Goal: Use online tool/utility: Utilize a website feature to perform a specific function

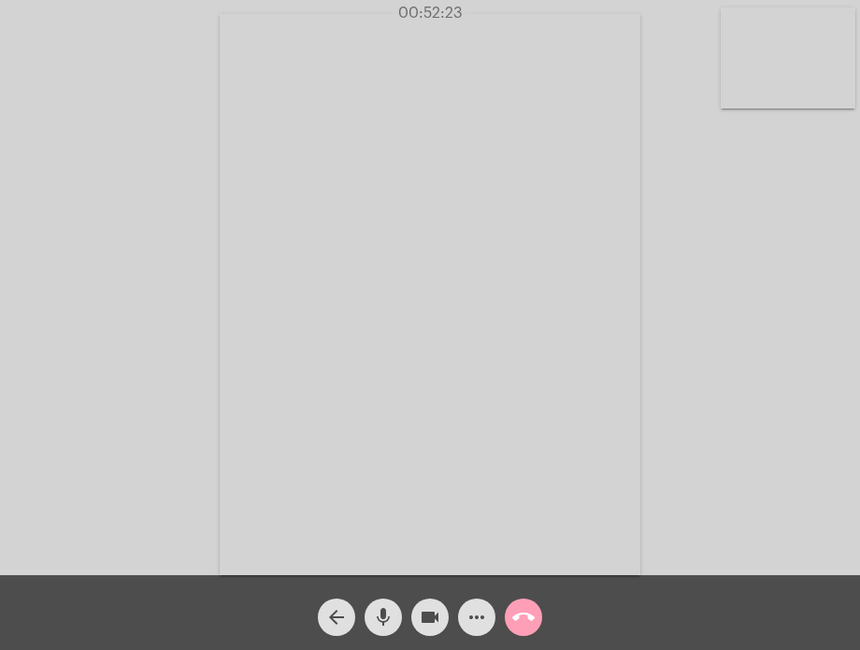
click at [517, 621] on mat-icon "call_end" at bounding box center [523, 617] width 22 height 22
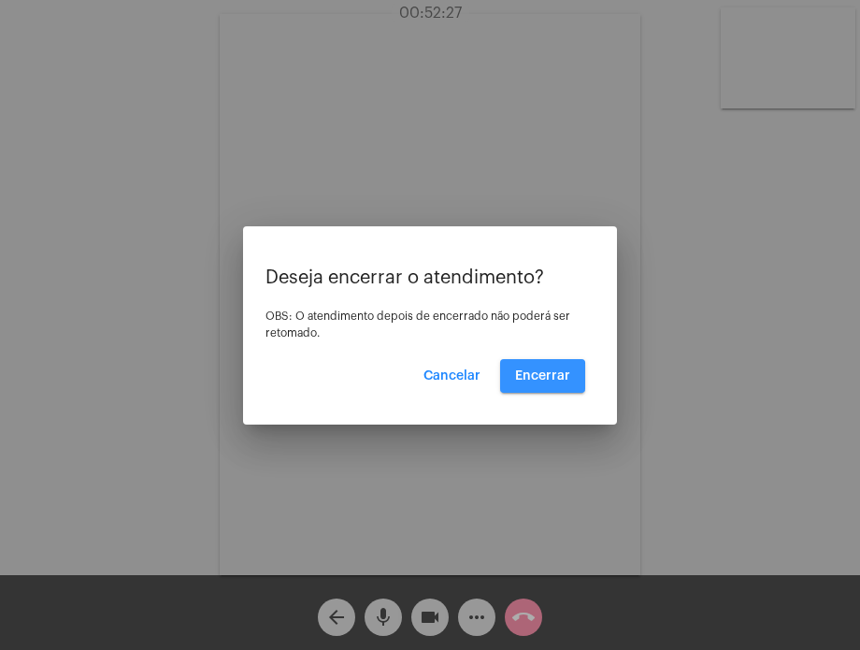
click at [509, 381] on button "Encerrar" at bounding box center [542, 376] width 85 height 34
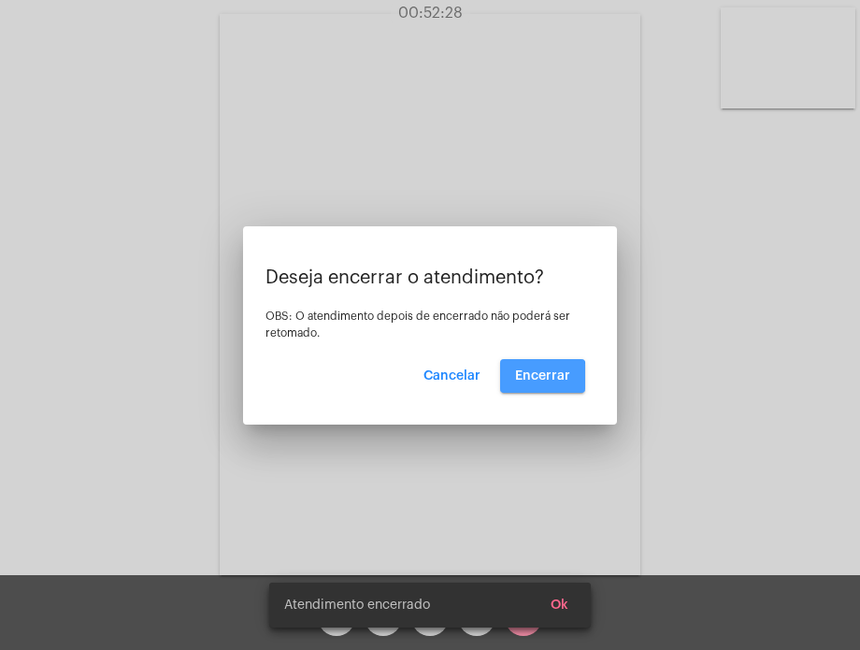
click at [509, 381] on button "Encerrar" at bounding box center [542, 376] width 85 height 34
click at [509, 381] on video at bounding box center [430, 294] width 421 height 561
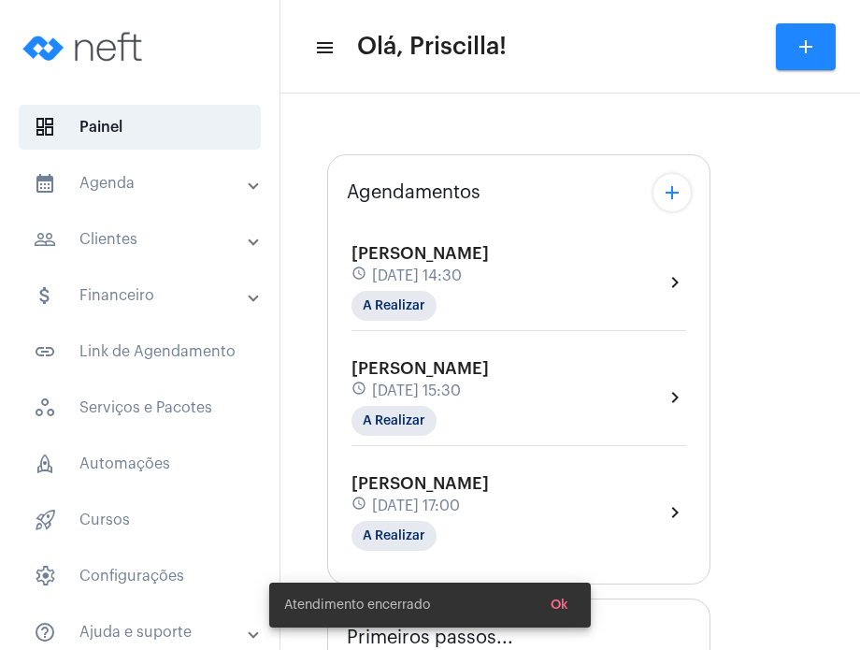
type input "[URL][DOMAIN_NAME]"
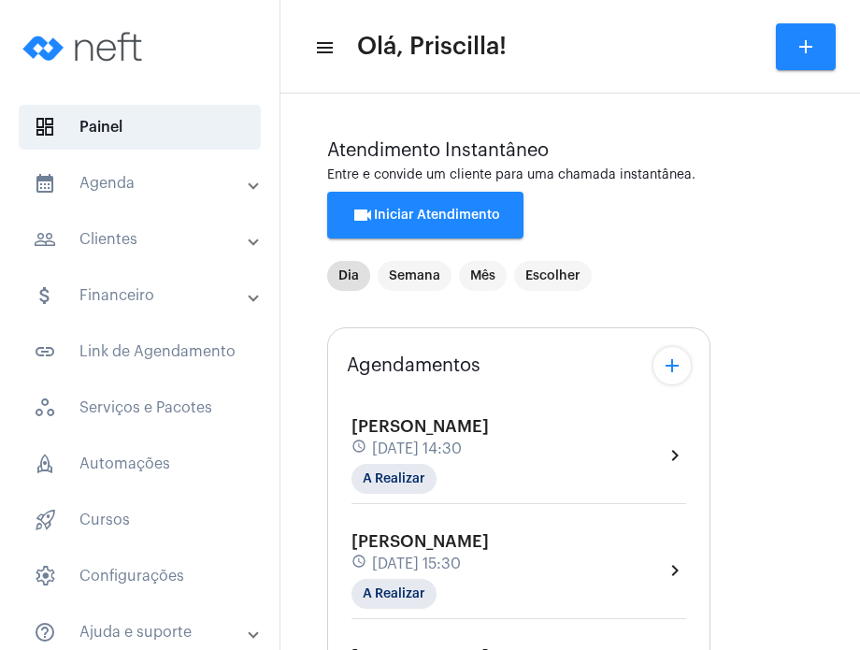
click at [609, 541] on div "[PERSON_NAME] schedule [DATE] 15:30 A Realizar chevron_right" at bounding box center [518, 570] width 335 height 77
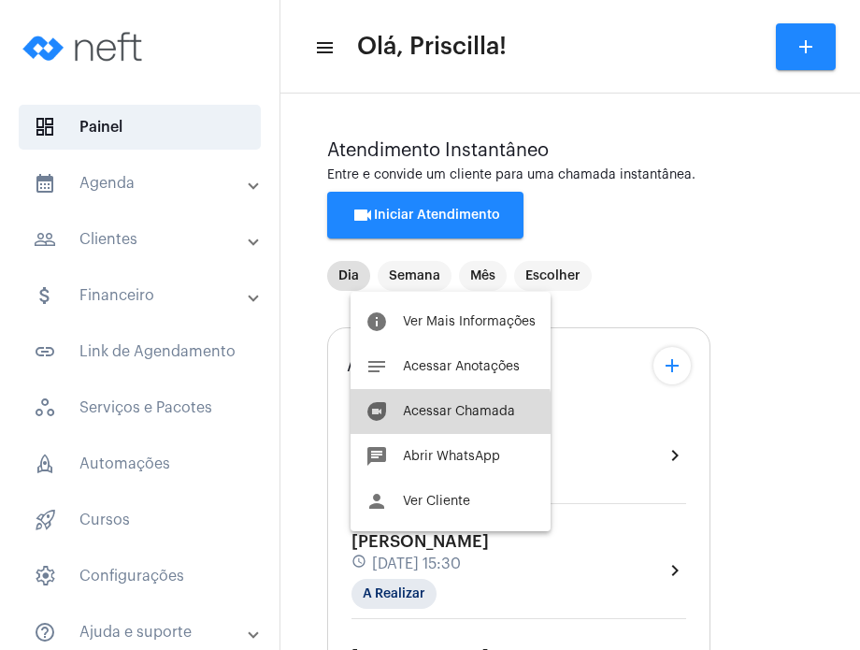
click at [442, 417] on span "Acessar Chamada" at bounding box center [459, 411] width 112 height 13
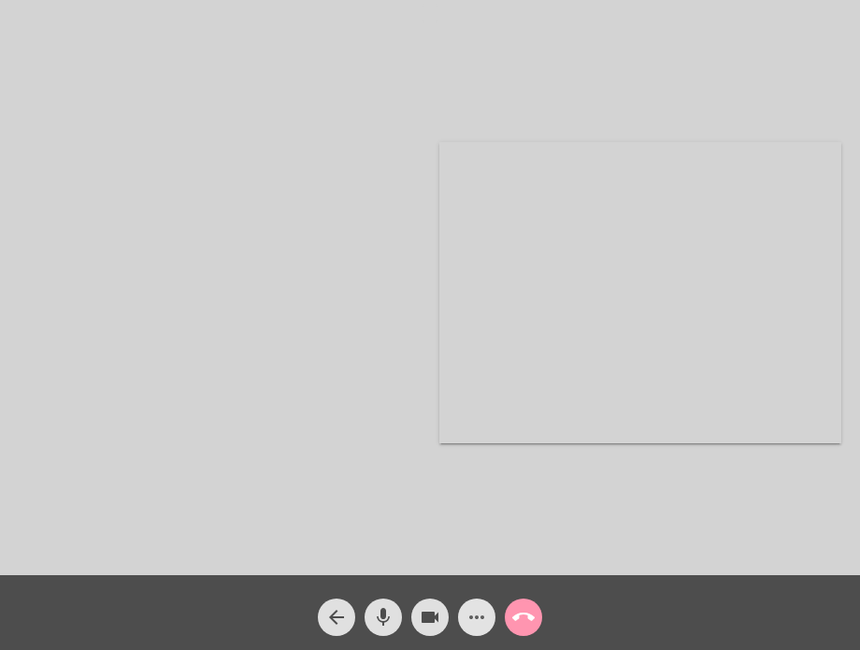
click at [465, 620] on mat-icon "more_horiz" at bounding box center [476, 617] width 22 height 22
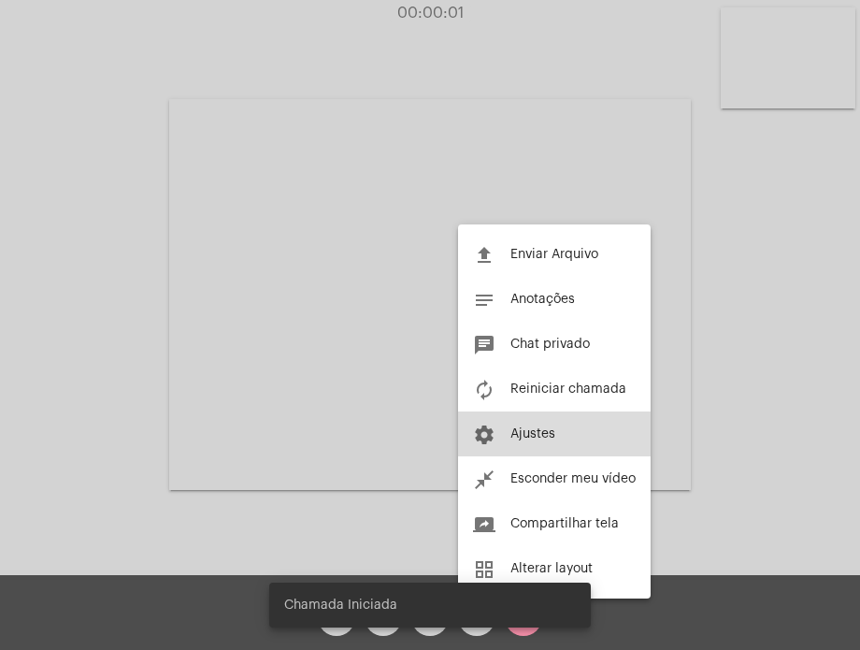
click at [531, 440] on button "settings Ajustes" at bounding box center [554, 433] width 193 height 45
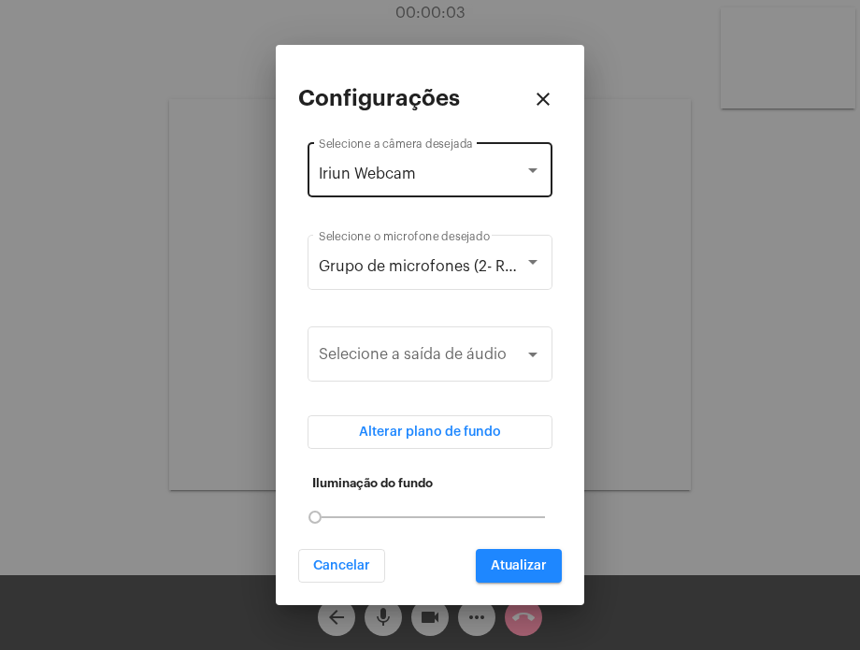
click at [485, 182] on div "Iriun Webcam Selecione a câmera desejada" at bounding box center [430, 167] width 222 height 59
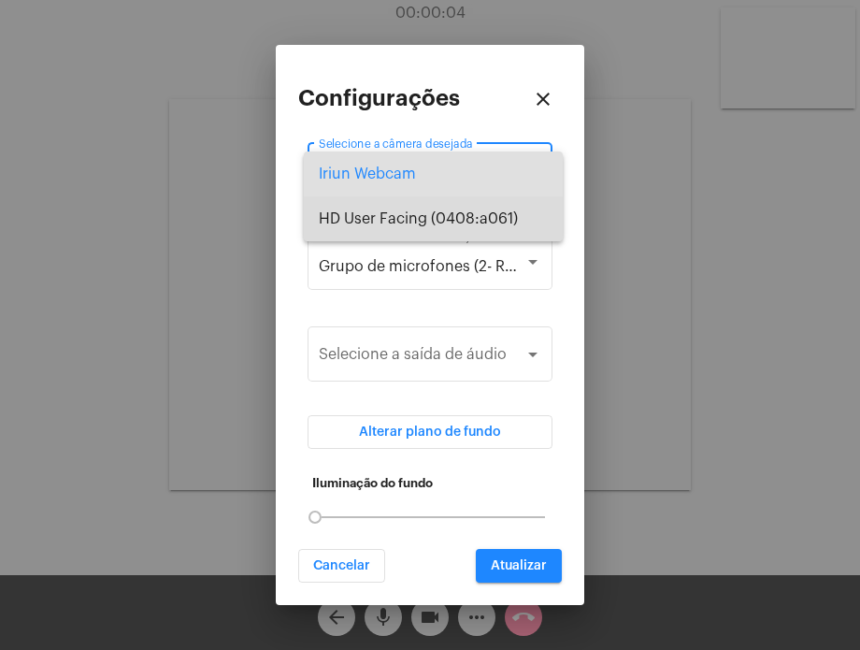
click at [475, 219] on span "HD User Facing (0408:a061)" at bounding box center [433, 218] width 229 height 45
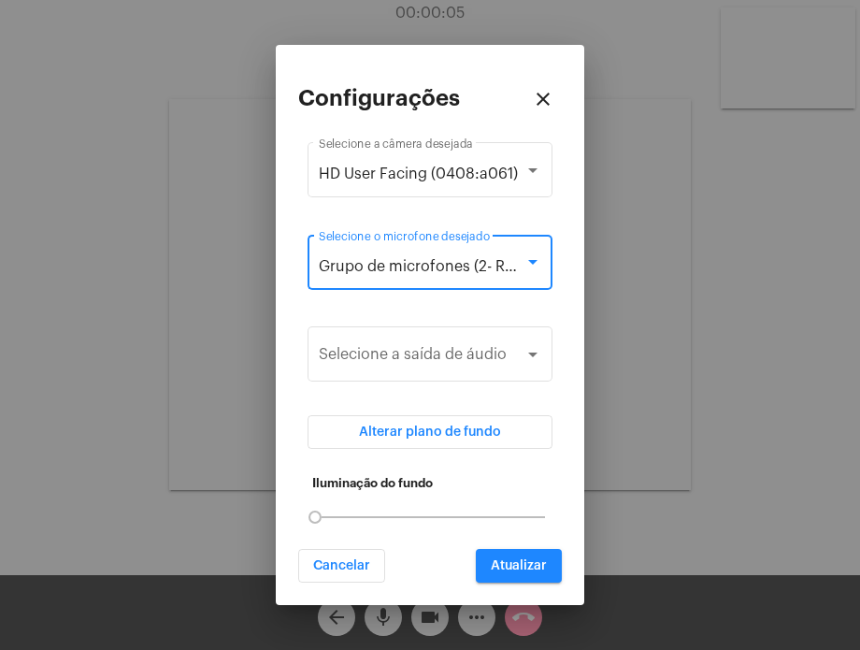
click at [481, 262] on span "Grupo de microfones (2- Realtek(R) Audio)" at bounding box center [467, 266] width 297 height 15
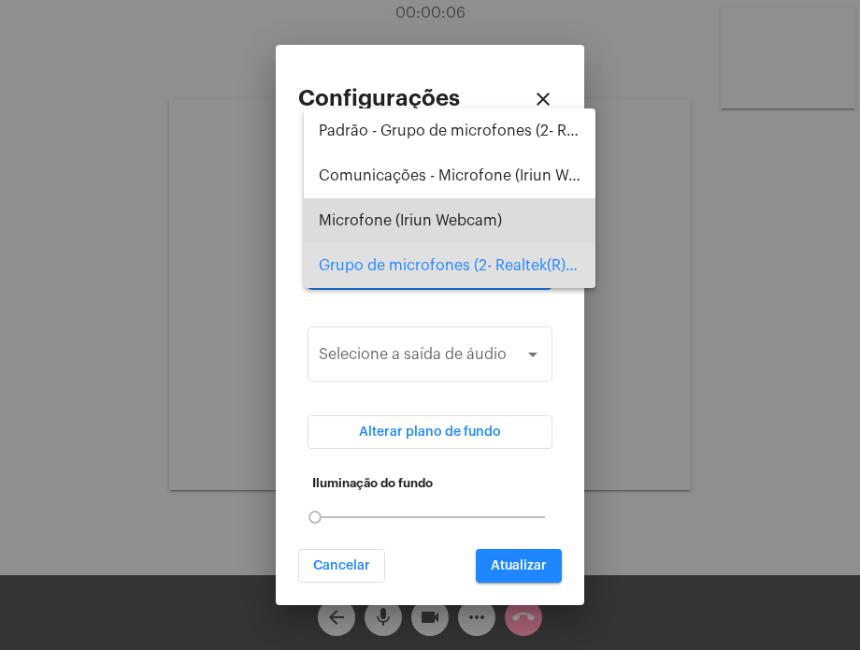
click at [486, 214] on span "Microfone (Iriun Webcam)" at bounding box center [450, 220] width 262 height 45
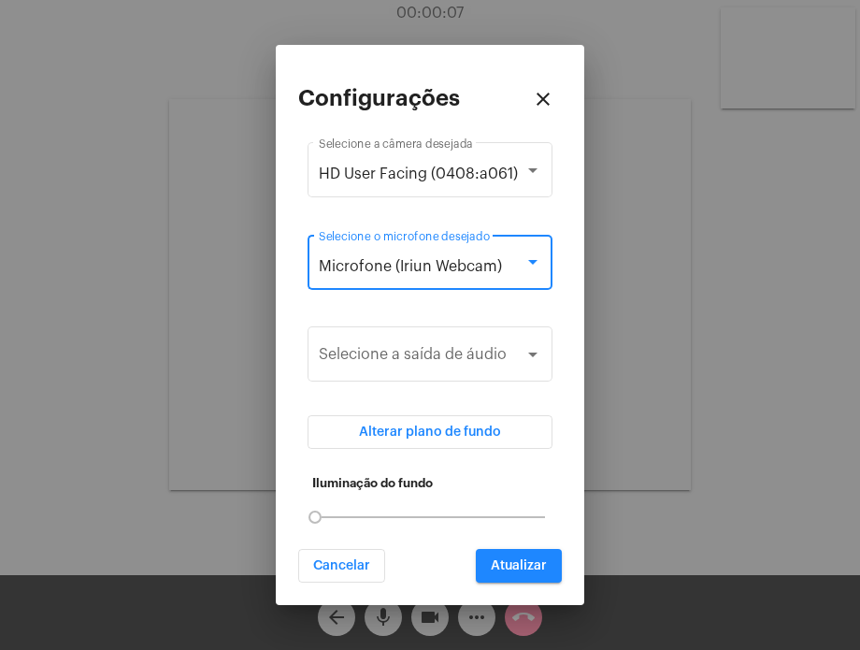
click at [480, 267] on span "Microfone (Iriun Webcam)" at bounding box center [410, 266] width 183 height 15
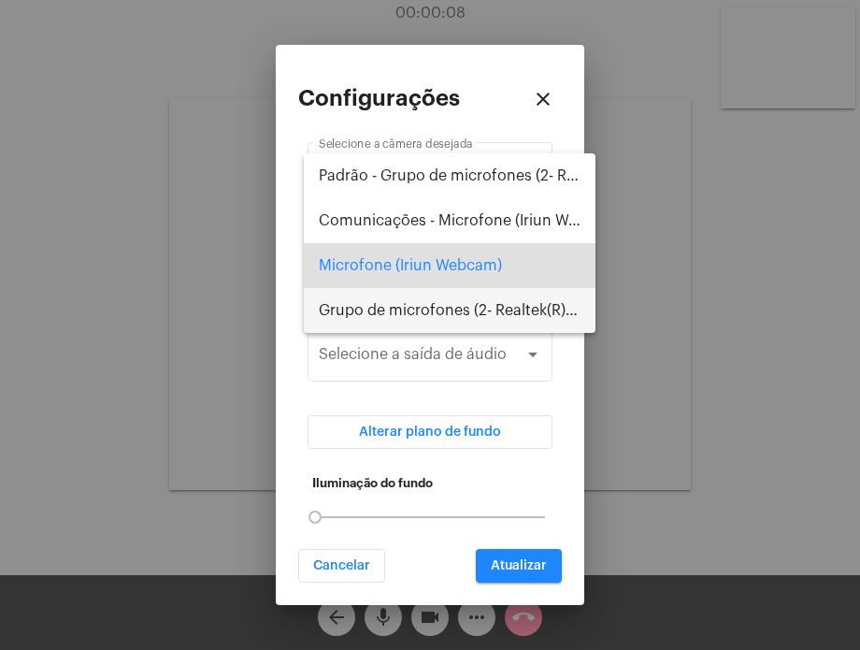
click at [482, 299] on span "Grupo de microfones (2- Realtek(R) Audio)" at bounding box center [450, 310] width 262 height 45
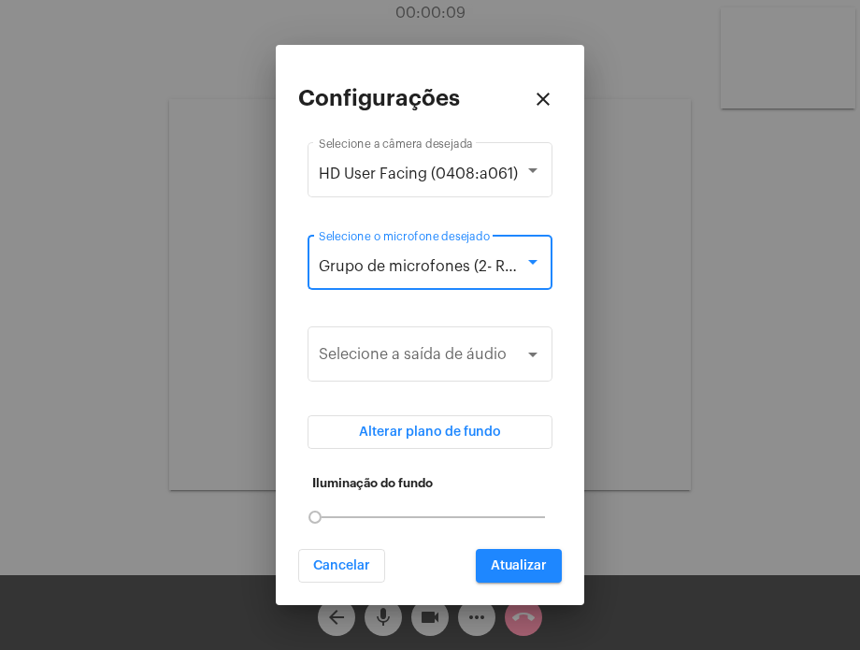
click at [509, 575] on button "Atualizar" at bounding box center [519, 566] width 86 height 34
